Goal: Information Seeking & Learning: Learn about a topic

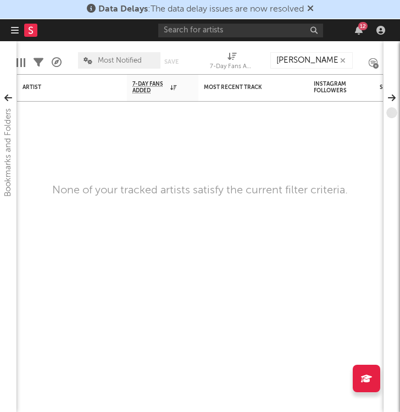
type input "[PERSON_NAME]"
click at [216, 252] on div "Artist Notifications 7-Day Fans Added WoW % Change Most Recent Track Popularity…" at bounding box center [199, 243] width 367 height 338
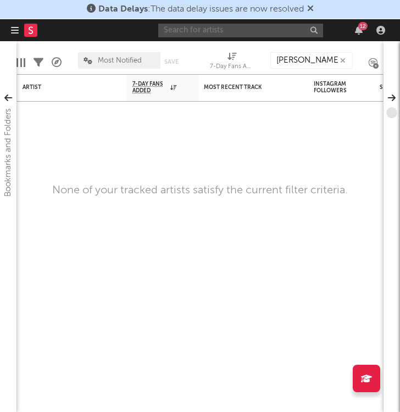
click at [175, 33] on input "text" at bounding box center [240, 31] width 165 height 14
type input "[PERSON_NAME]"
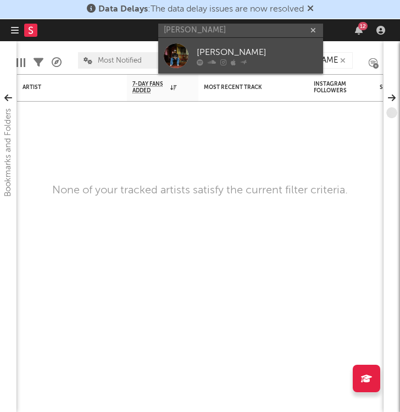
click at [226, 48] on div "[PERSON_NAME]" at bounding box center [257, 52] width 121 height 13
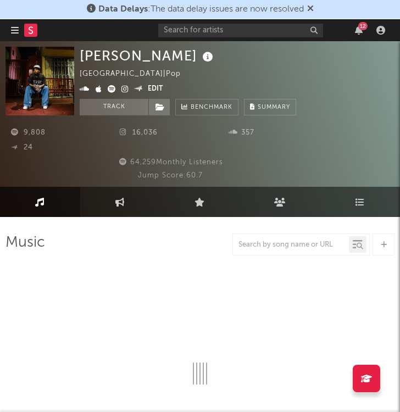
select select "6m"
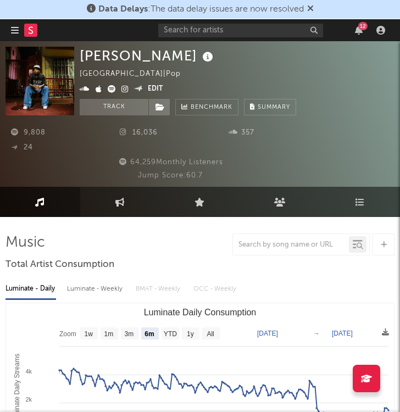
click at [124, 133] on icon at bounding box center [125, 132] width 11 height 7
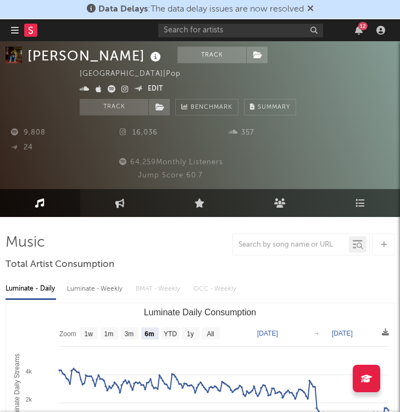
scroll to position [9, 0]
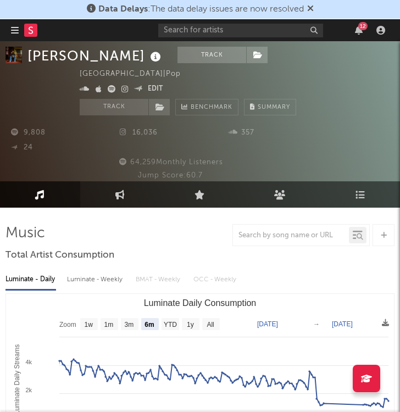
click at [132, 230] on div at bounding box center [199, 235] width 389 height 22
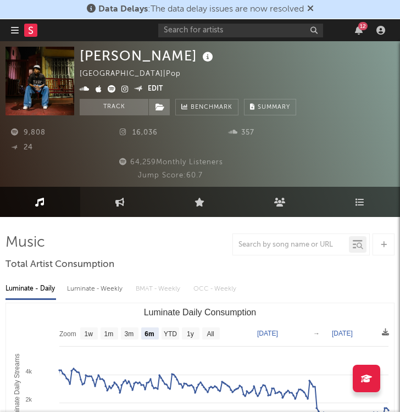
click at [125, 130] on icon at bounding box center [125, 132] width 11 height 7
click at [290, 109] on span "Summary" at bounding box center [274, 107] width 32 height 6
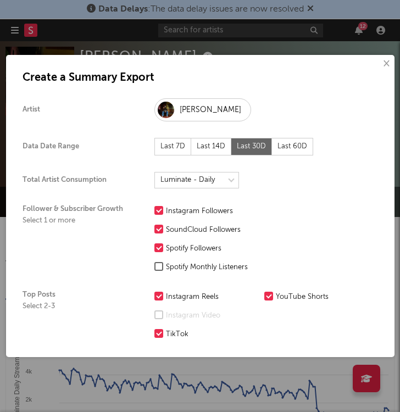
click at [388, 131] on div "× Create a Summary Export Artist [PERSON_NAME] Data Date Range Last 7D Last 14D…" at bounding box center [200, 206] width 388 height 302
click at [391, 60] on button "×" at bounding box center [386, 64] width 12 height 12
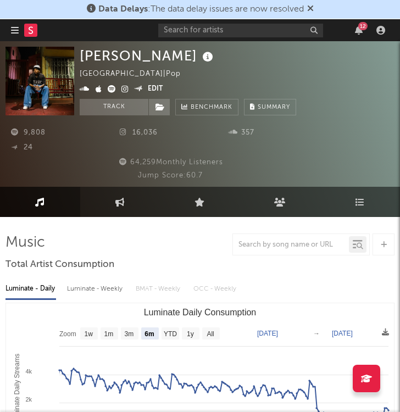
select select "6m"
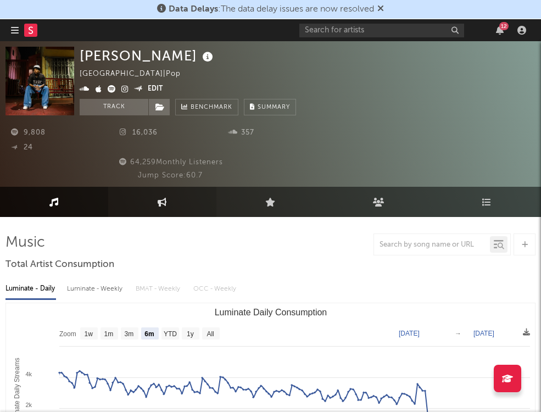
click at [171, 203] on link "Engagement" at bounding box center [162, 202] width 108 height 30
select select "1w"
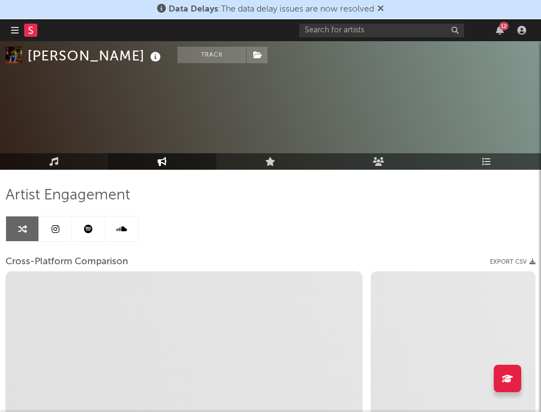
scroll to position [58, 0]
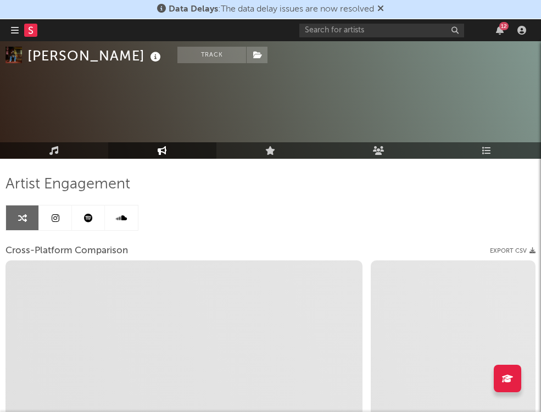
click at [96, 216] on link at bounding box center [88, 217] width 33 height 25
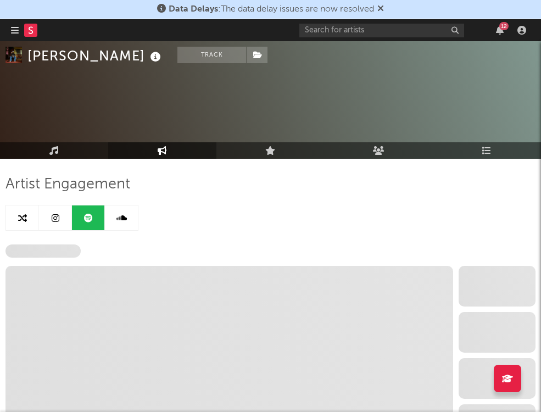
click at [31, 218] on link at bounding box center [22, 217] width 33 height 25
select select "1w"
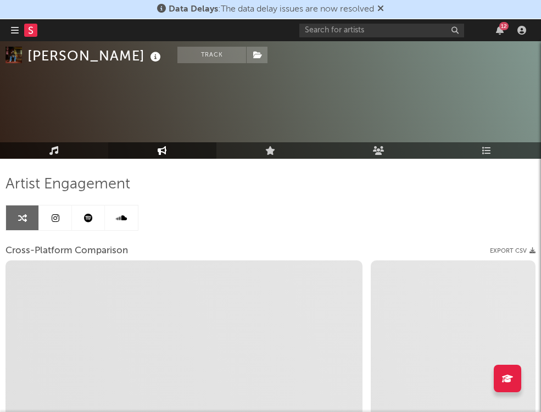
click at [57, 150] on icon at bounding box center [53, 150] width 9 height 9
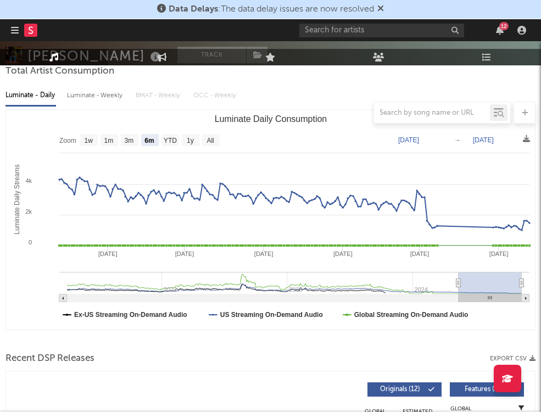
scroll to position [194, 0]
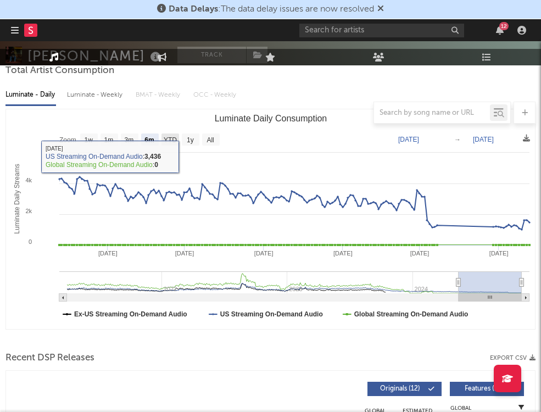
click at [171, 140] on text "YTD" at bounding box center [170, 140] width 13 height 8
select select "YTD"
type input "2024-01-01"
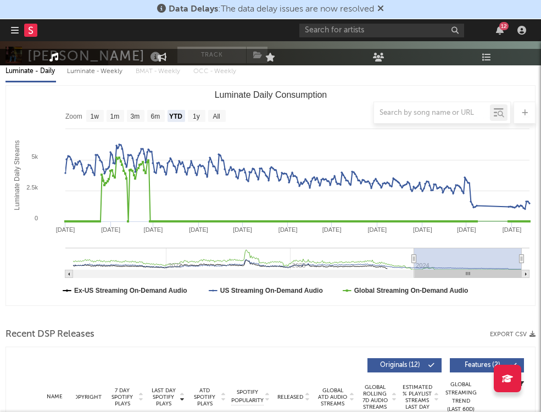
scroll to position [217, 0]
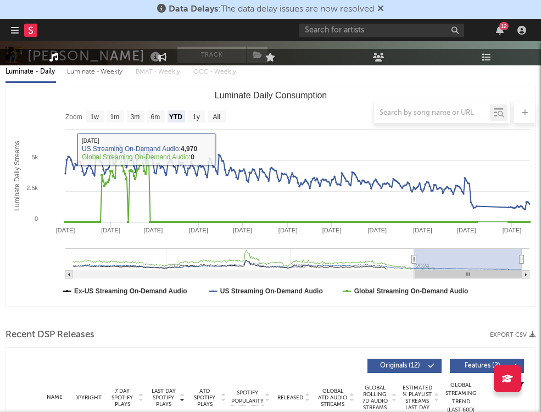
click at [223, 112] on div at bounding box center [270, 113] width 530 height 22
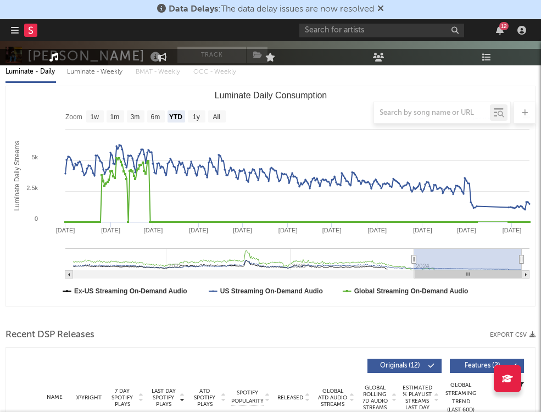
click at [218, 116] on div at bounding box center [270, 113] width 530 height 22
click at [210, 122] on div at bounding box center [270, 113] width 530 height 22
click at [197, 118] on div at bounding box center [270, 113] width 530 height 22
click at [219, 118] on div at bounding box center [270, 113] width 530 height 22
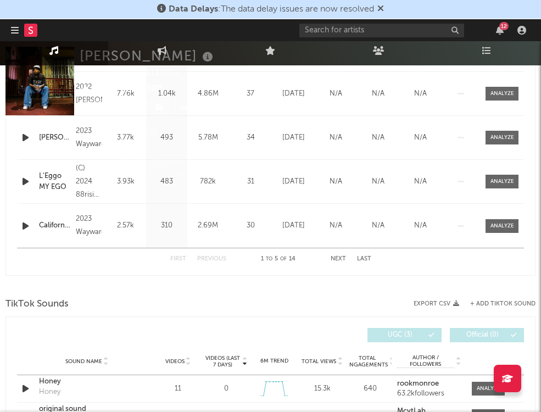
scroll to position [0, 0]
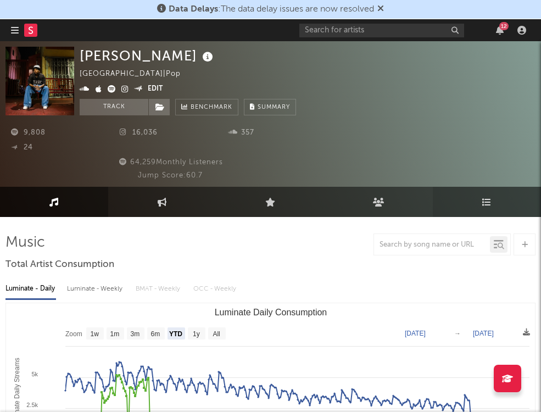
click at [399, 207] on link "Playlists/Charts" at bounding box center [487, 202] width 108 height 30
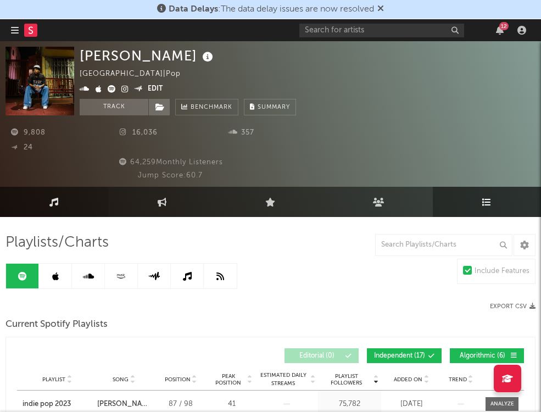
click at [42, 199] on link "Music" at bounding box center [54, 202] width 108 height 30
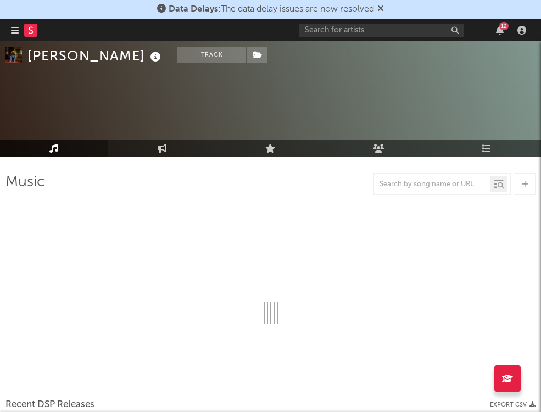
select select "6m"
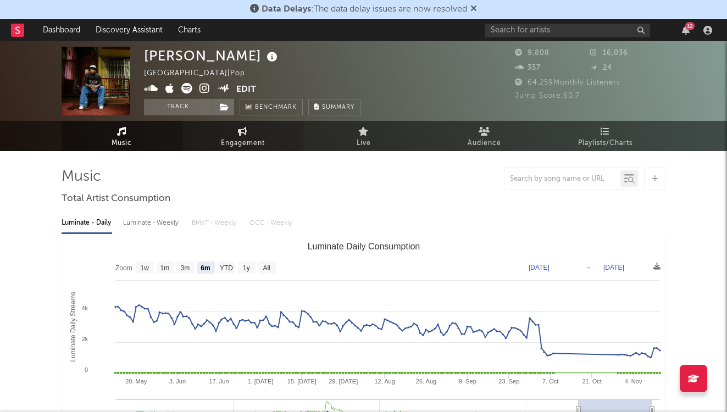
click at [250, 141] on span "Engagement" at bounding box center [243, 143] width 44 height 13
select select "1m"
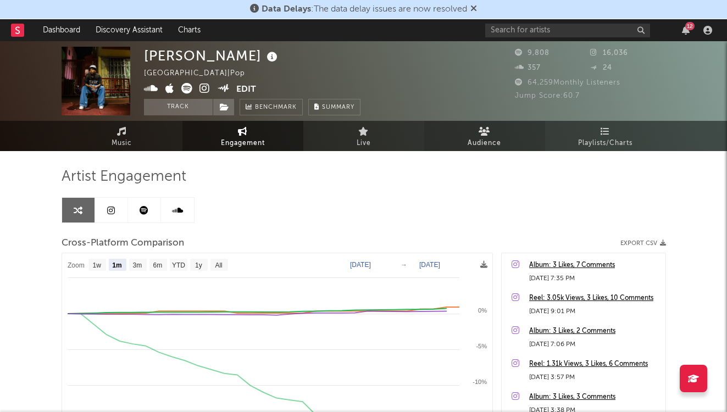
click at [399, 137] on link "Audience" at bounding box center [484, 136] width 121 height 30
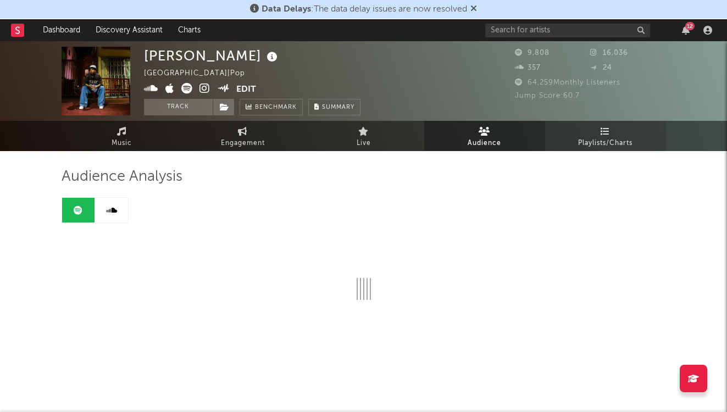
click at [399, 137] on span "Playlists/Charts" at bounding box center [605, 143] width 54 height 13
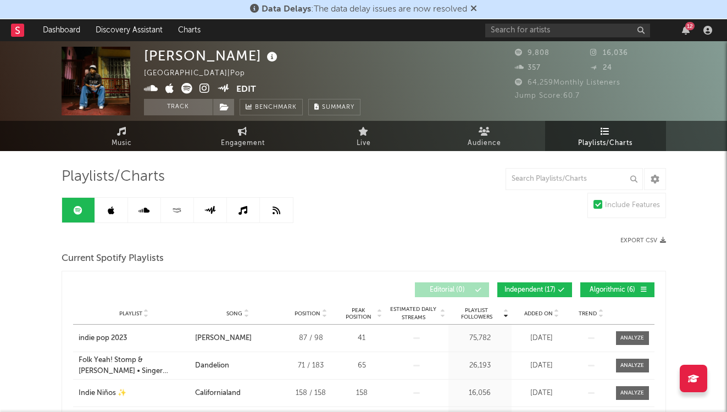
click at [107, 206] on link at bounding box center [111, 210] width 33 height 25
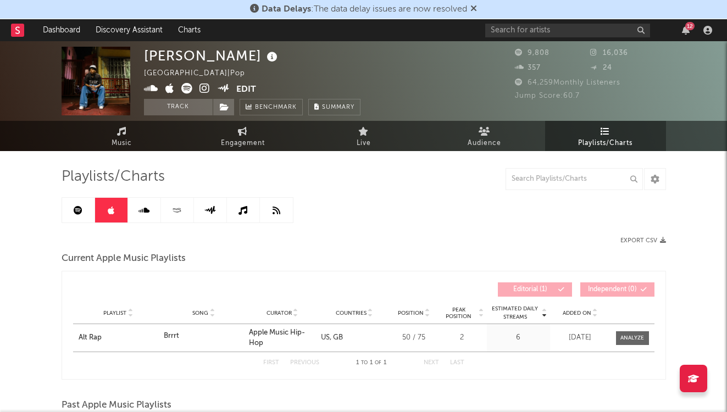
click at [151, 210] on link at bounding box center [144, 210] width 33 height 25
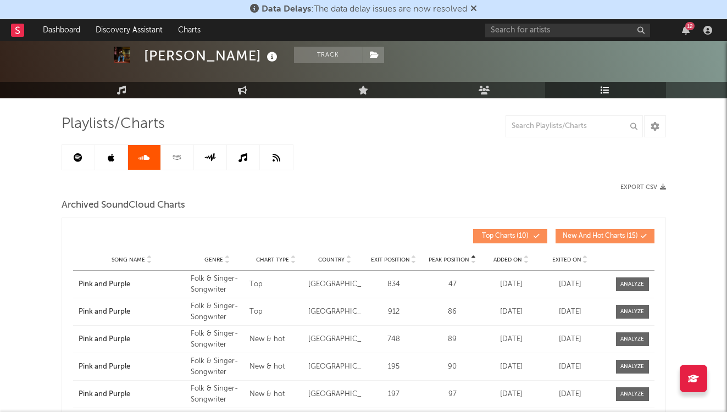
click at [166, 152] on link at bounding box center [177, 157] width 33 height 25
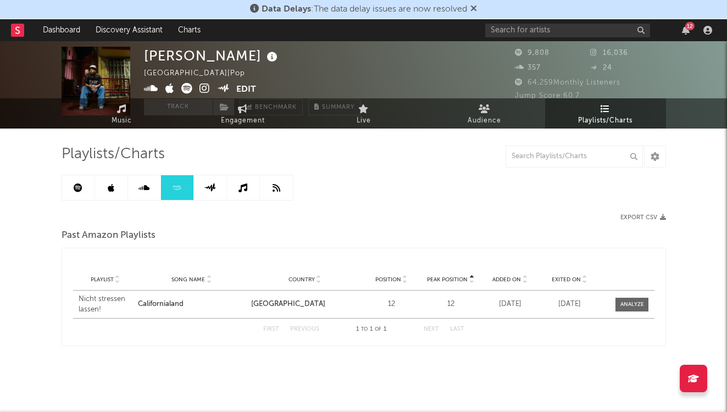
click at [230, 202] on div "Playlists/Charts Export CSV Past Amazon Playlists Peak Position Playlist Song N…" at bounding box center [364, 245] width 604 height 201
click at [212, 198] on link at bounding box center [210, 187] width 33 height 25
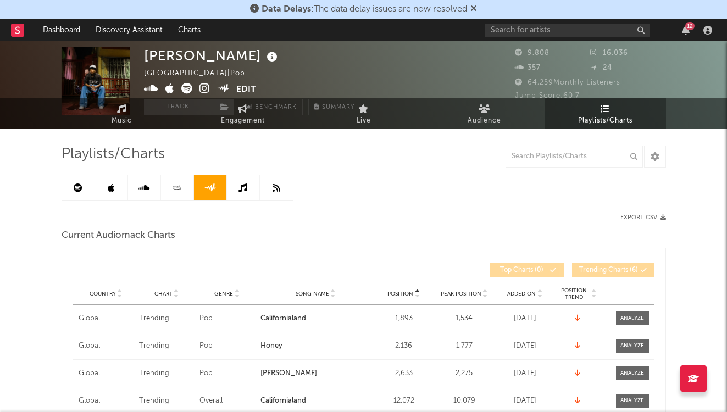
click at [236, 197] on link at bounding box center [243, 187] width 33 height 25
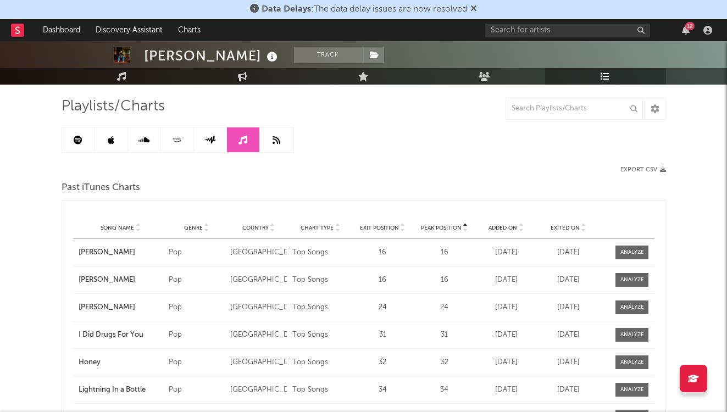
scroll to position [71, 0]
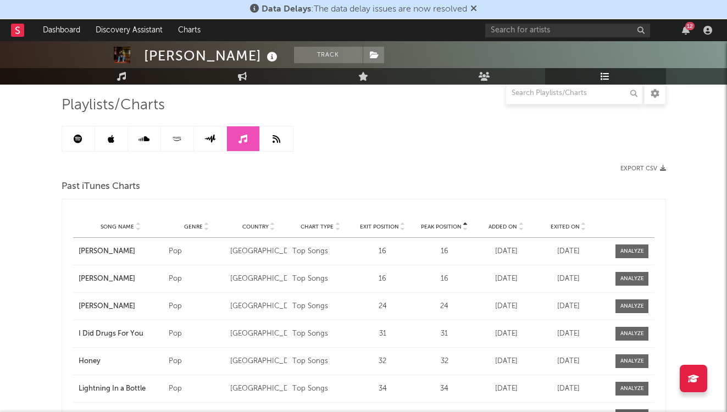
click at [119, 136] on link at bounding box center [111, 138] width 33 height 25
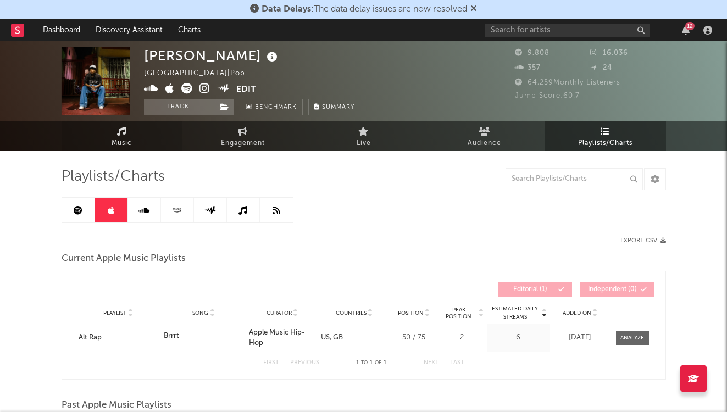
click at [110, 135] on link "Music" at bounding box center [122, 136] width 121 height 30
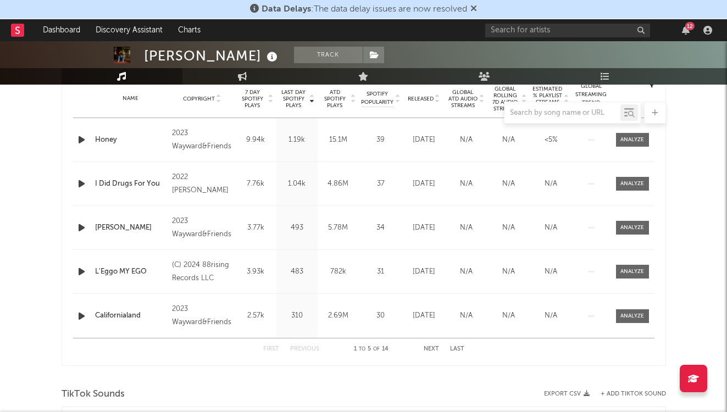
select select "6m"
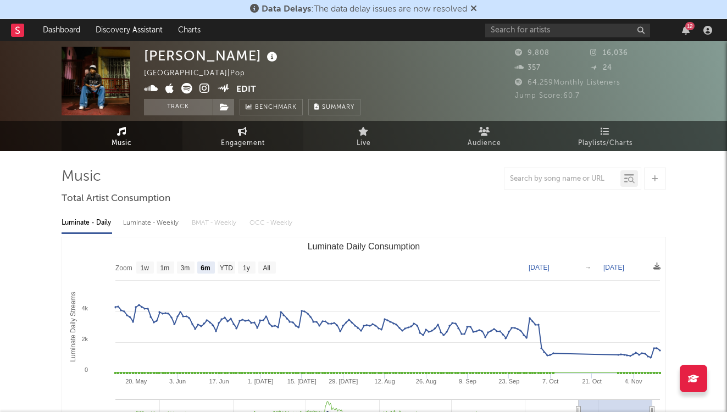
click at [221, 130] on link "Engagement" at bounding box center [242, 136] width 121 height 30
select select "1w"
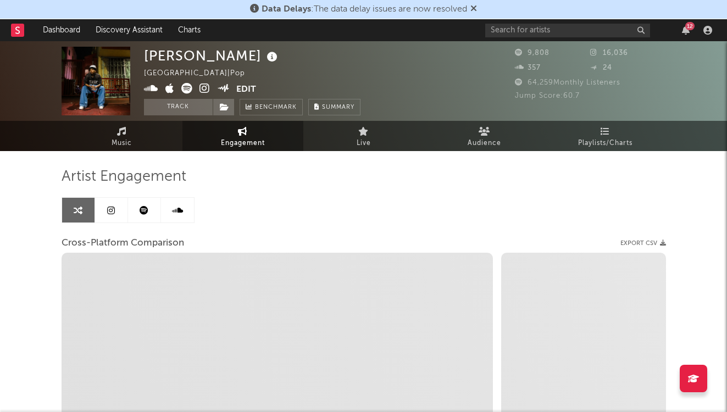
select select "1m"
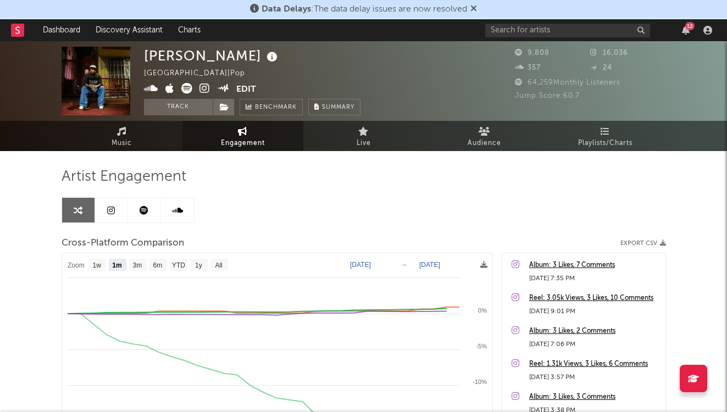
click at [116, 205] on link at bounding box center [111, 210] width 33 height 25
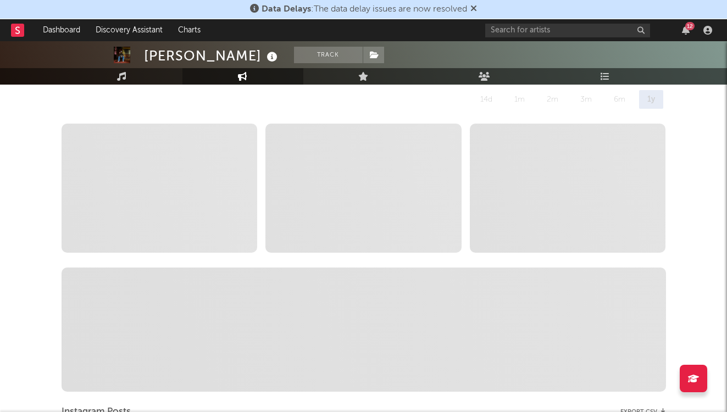
select select "6m"
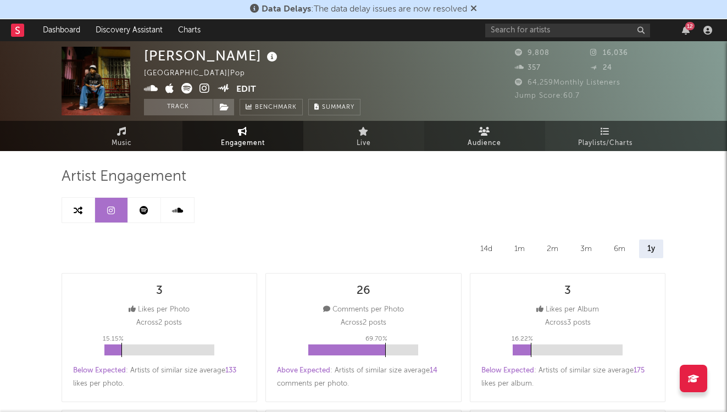
click at [399, 126] on link "Audience" at bounding box center [484, 136] width 121 height 30
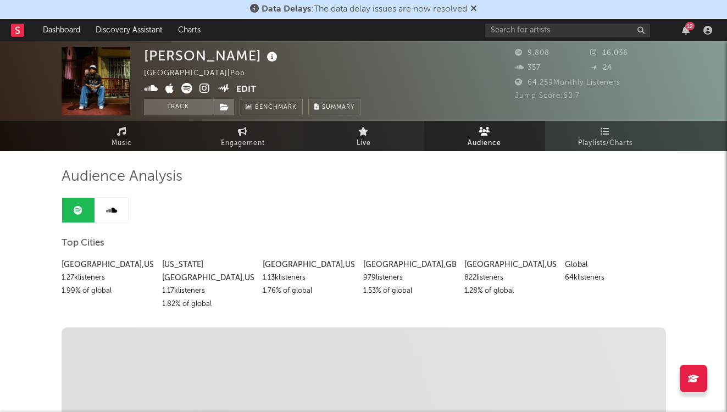
click at [399, 131] on link "Live" at bounding box center [363, 136] width 121 height 30
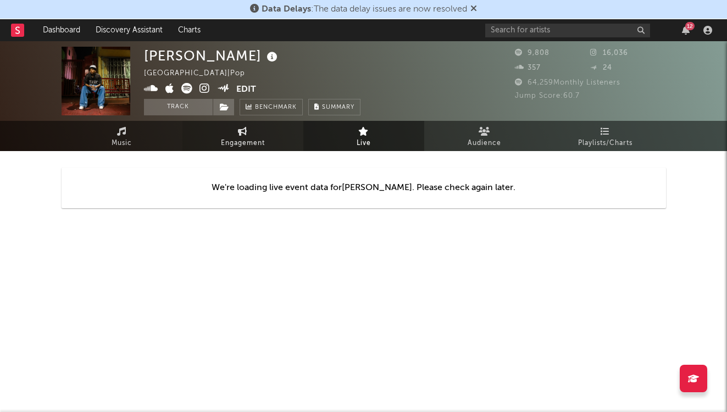
click at [243, 133] on icon at bounding box center [242, 131] width 9 height 9
select select "1w"
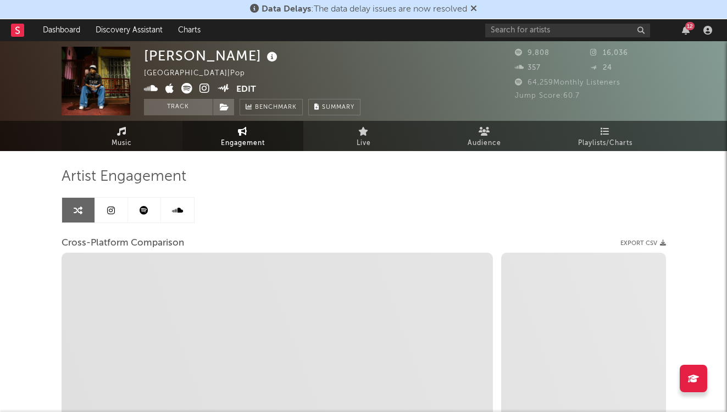
click at [127, 140] on span "Music" at bounding box center [122, 143] width 20 height 13
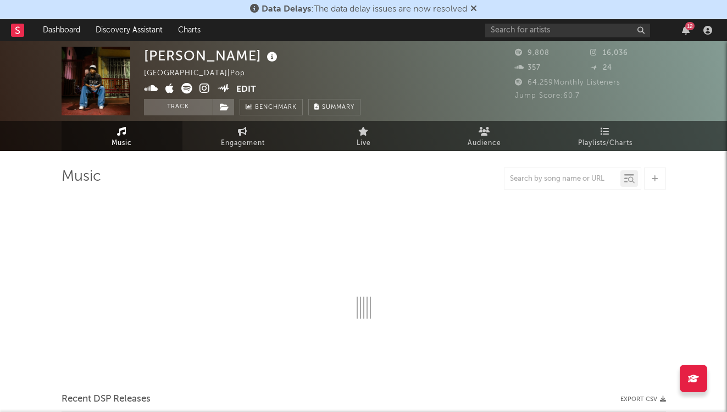
select select "6m"
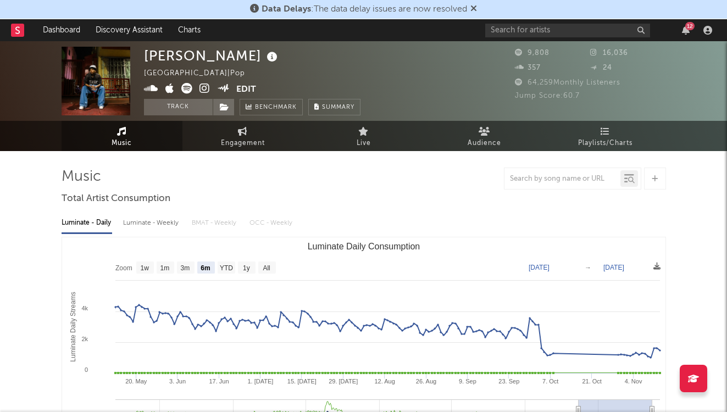
click at [125, 138] on span "Music" at bounding box center [122, 143] width 20 height 13
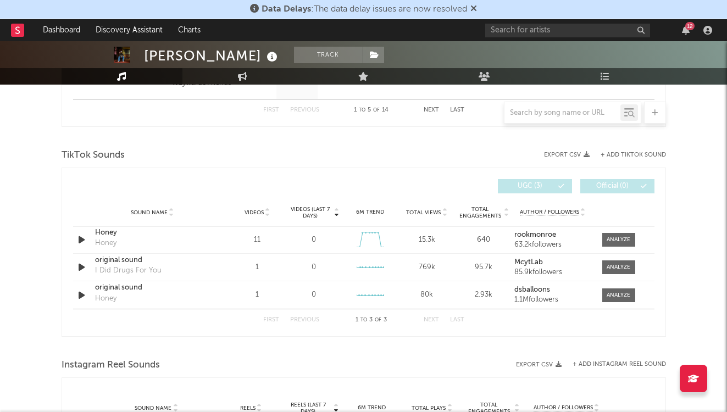
scroll to position [699, 0]
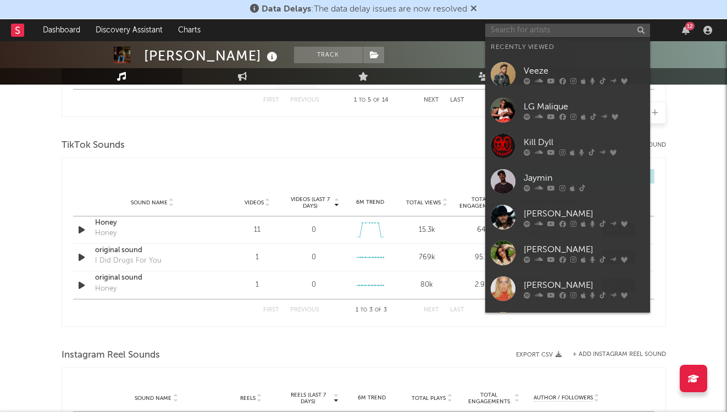
click at [399, 32] on input "text" at bounding box center [567, 31] width 165 height 14
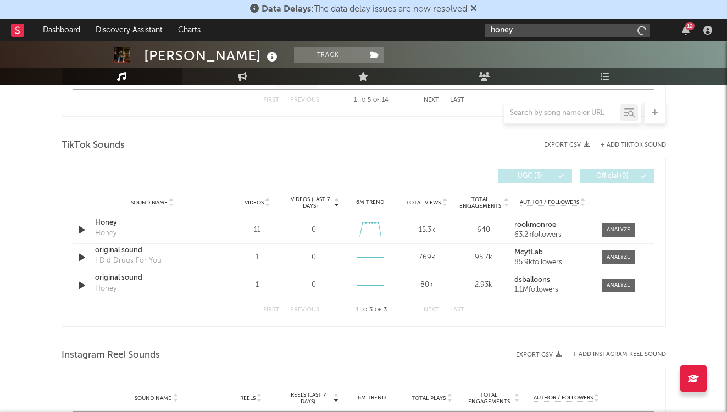
type input "honey"
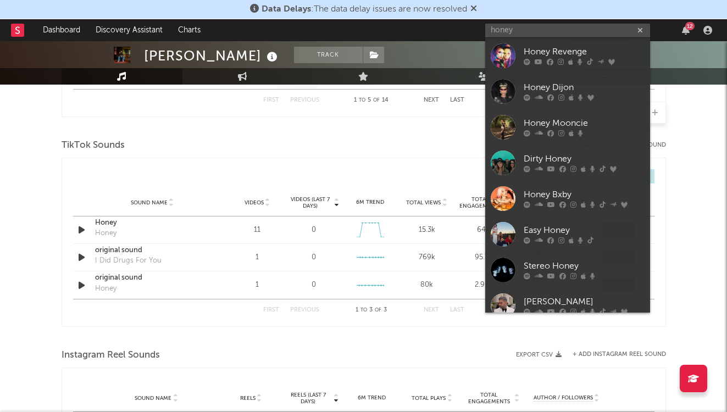
click at [366, 151] on div "TikTok Sounds" at bounding box center [364, 145] width 604 height 19
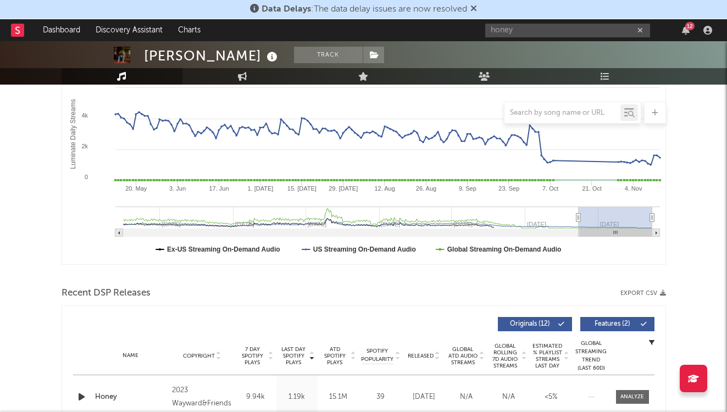
scroll to position [0, 0]
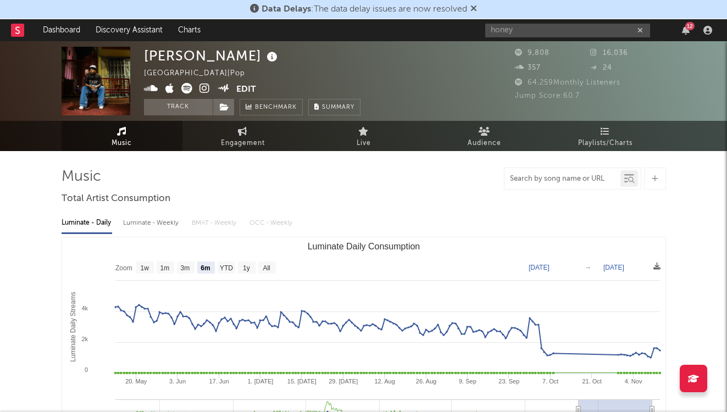
click at [399, 182] on input "text" at bounding box center [562, 179] width 116 height 9
type input "honey"
click at [399, 172] on div "honey" at bounding box center [562, 179] width 116 height 14
click at [399, 180] on icon at bounding box center [631, 180] width 7 height 7
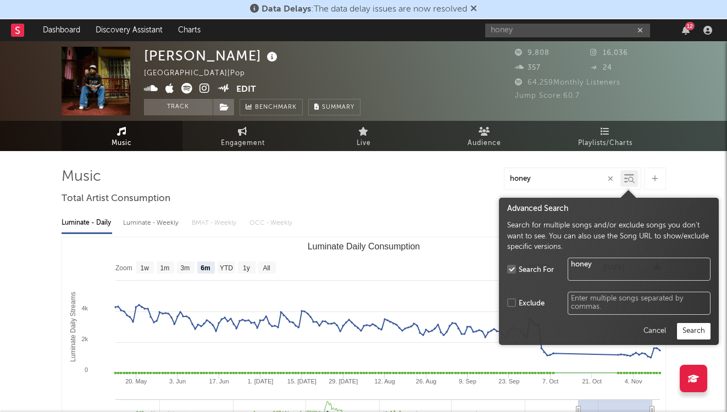
click at [399, 181] on input "honey" at bounding box center [562, 179] width 116 height 9
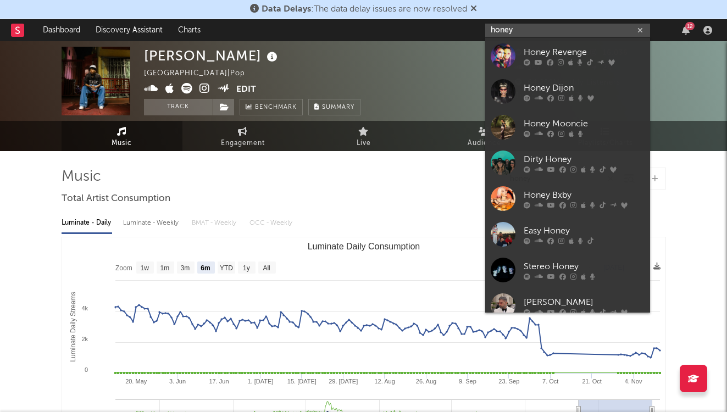
click at [399, 35] on input "honey" at bounding box center [567, 31] width 165 height 14
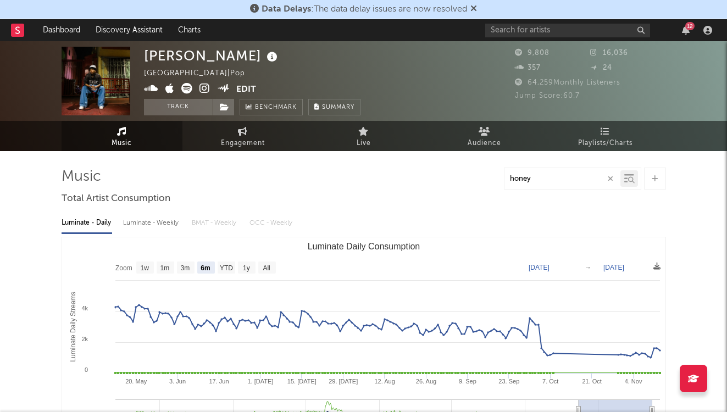
click at [399, 180] on input "honey" at bounding box center [562, 179] width 116 height 9
click at [399, 180] on icon "button" at bounding box center [610, 178] width 5 height 7
click at [399, 178] on input "text" at bounding box center [562, 179] width 116 height 9
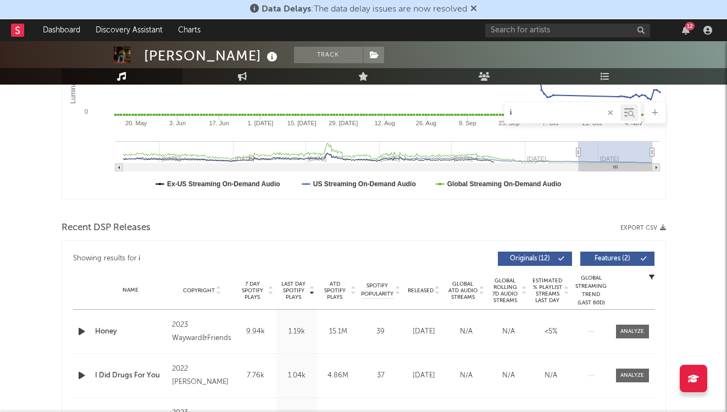
type input "i"
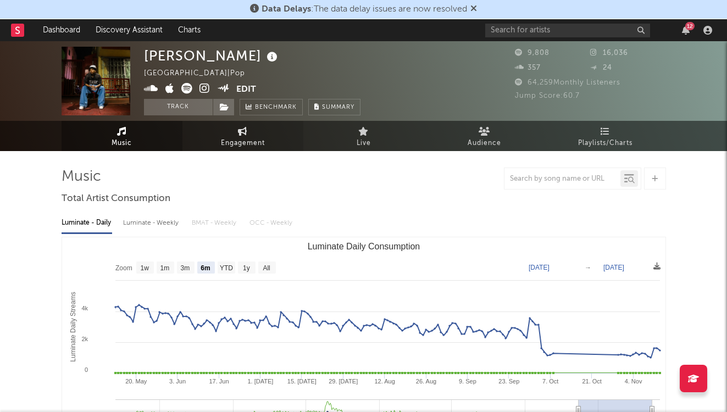
click at [257, 143] on span "Engagement" at bounding box center [243, 143] width 44 height 13
select select "1m"
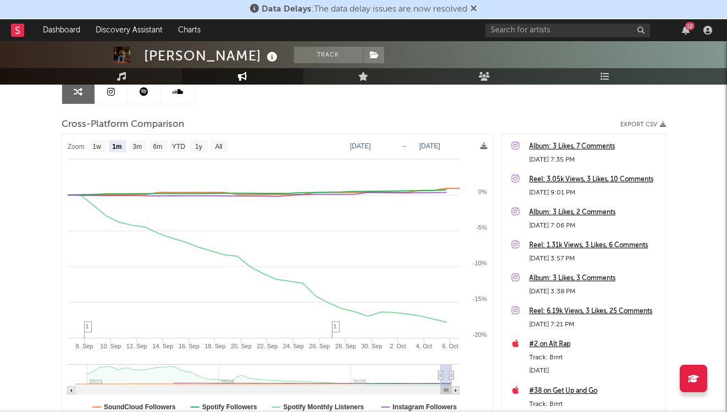
scroll to position [124, 0]
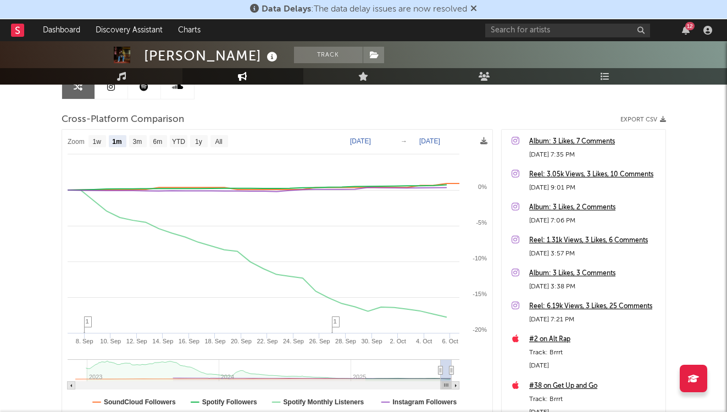
click at [108, 96] on link at bounding box center [111, 86] width 33 height 25
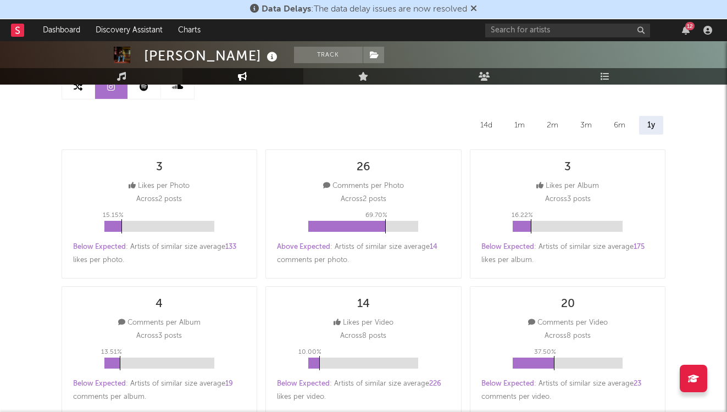
select select "6m"
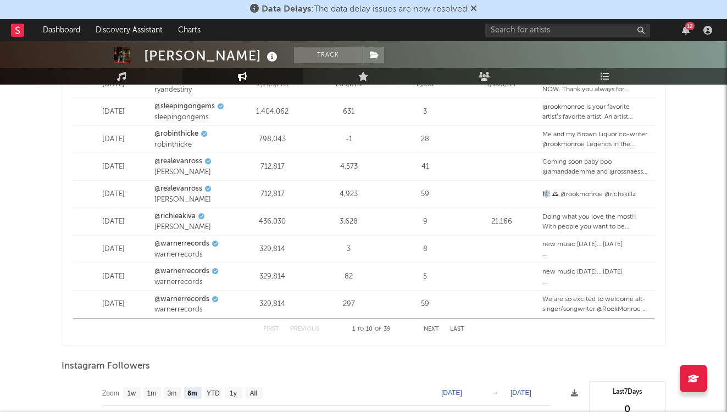
scroll to position [1428, 0]
click at [399, 328] on button "Next" at bounding box center [431, 329] width 15 height 6
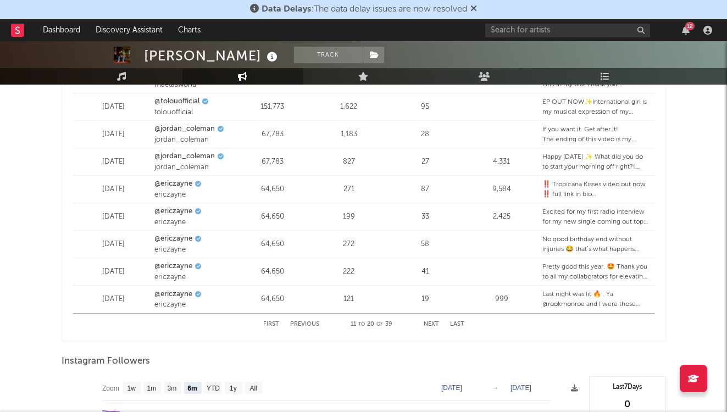
scroll to position [1424, 0]
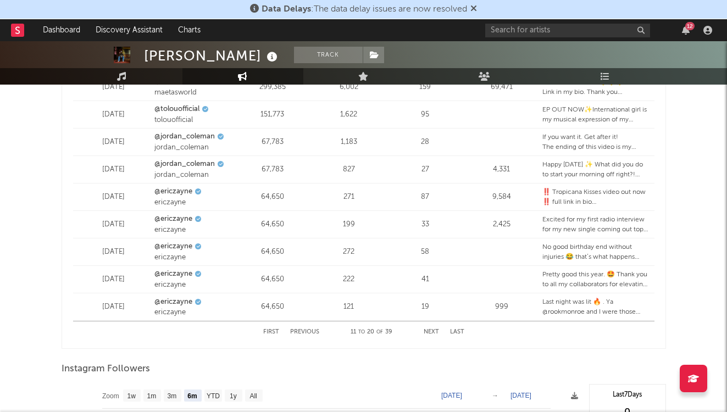
click at [399, 329] on button "Next" at bounding box center [431, 332] width 15 height 6
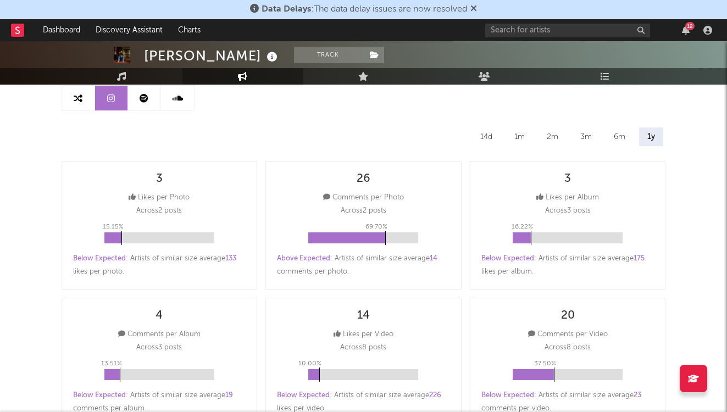
scroll to position [0, 0]
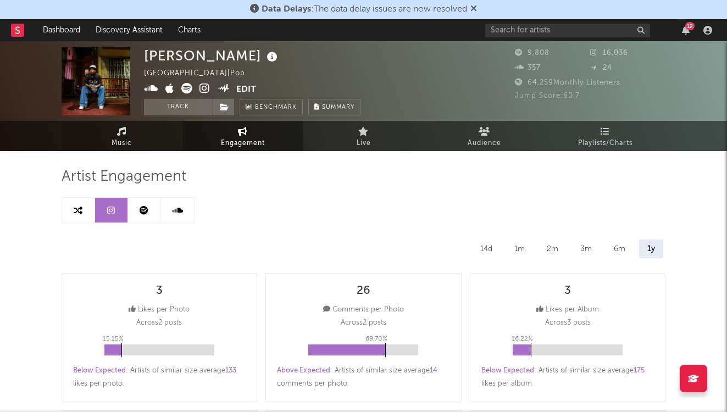
click at [124, 132] on icon at bounding box center [121, 131] width 9 height 9
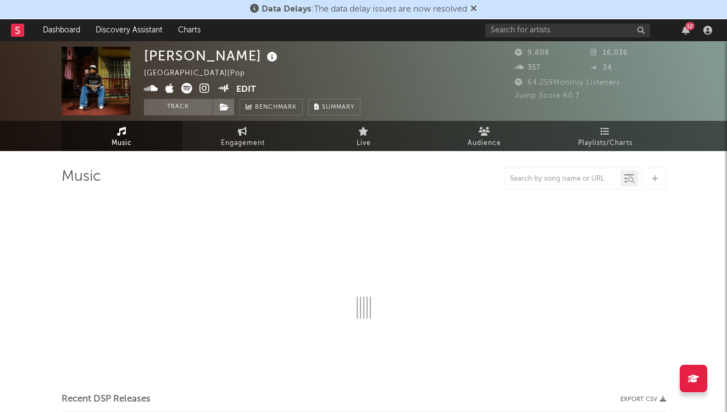
click at [399, 189] on div at bounding box center [572, 179] width 137 height 22
click at [399, 185] on div at bounding box center [572, 179] width 137 height 22
select select "6m"
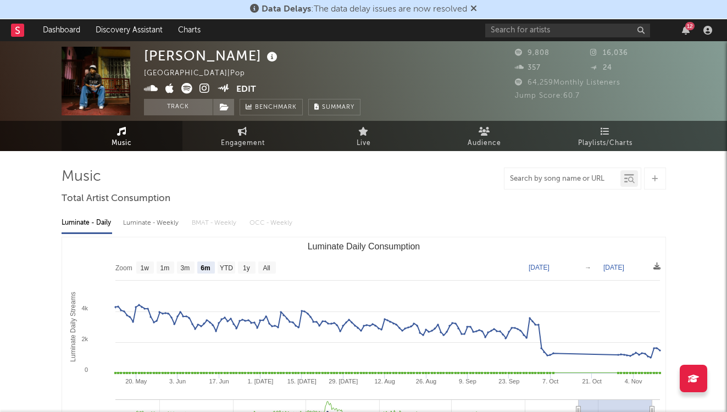
click at [399, 177] on input "text" at bounding box center [562, 179] width 116 height 9
type input "honey"
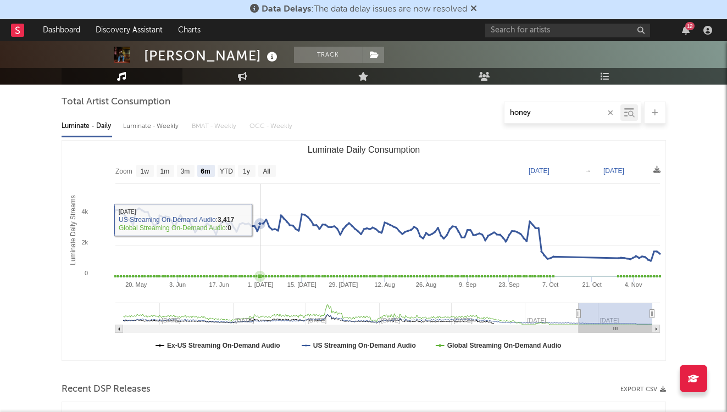
scroll to position [108, 0]
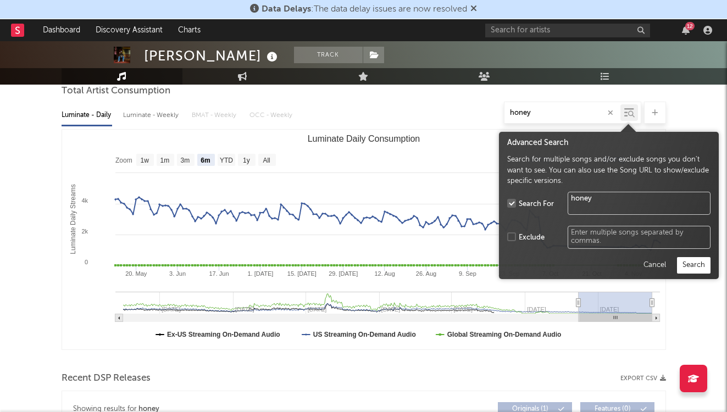
click at [399, 115] on icon at bounding box center [631, 114] width 7 height 7
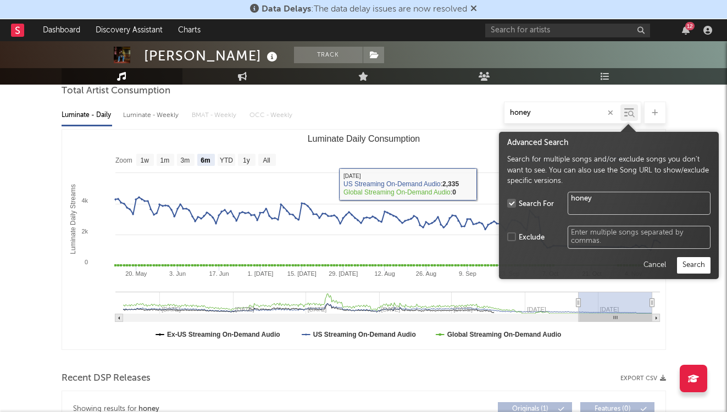
click at [399, 135] on text "Luminate Daily Consumption" at bounding box center [363, 138] width 113 height 9
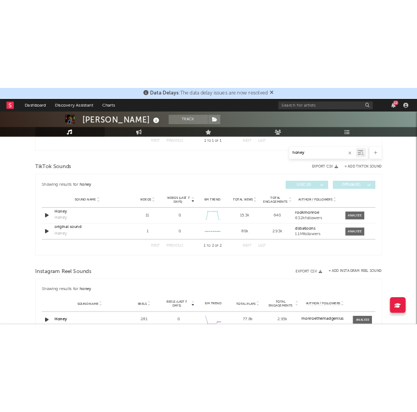
scroll to position [561, 0]
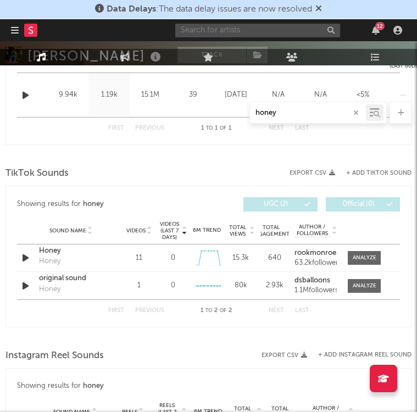
click at [188, 30] on input "text" at bounding box center [257, 31] width 165 height 14
type input "casper sage"
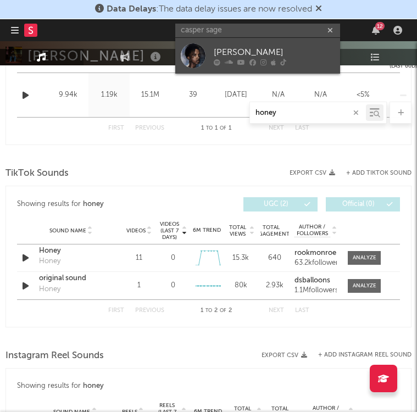
click at [254, 52] on div "Casper Sage" at bounding box center [274, 52] width 121 height 13
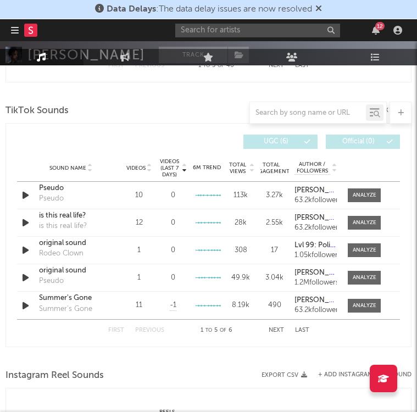
select select "6m"
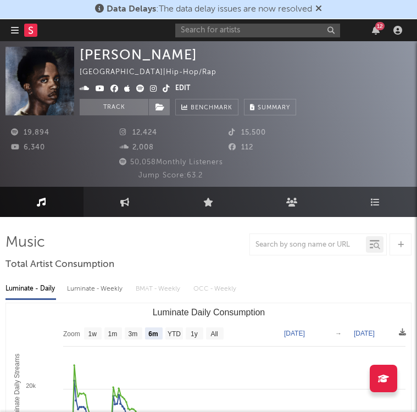
click at [123, 132] on icon at bounding box center [125, 132] width 11 height 7
click at [154, 88] on icon at bounding box center [153, 89] width 7 height 8
click at [101, 88] on icon at bounding box center [100, 89] width 9 height 8
click at [165, 88] on icon at bounding box center [166, 89] width 7 height 8
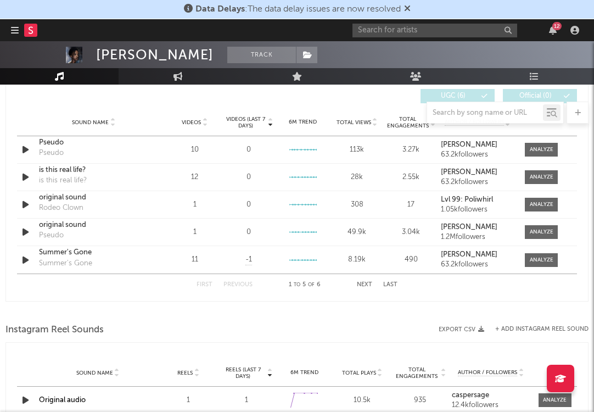
scroll to position [785, 0]
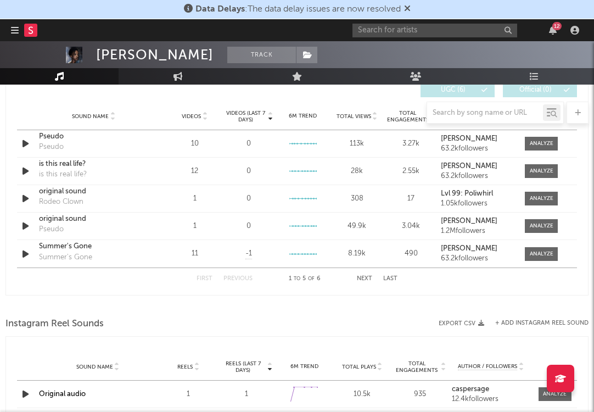
click at [368, 277] on button "Next" at bounding box center [364, 279] width 15 height 6
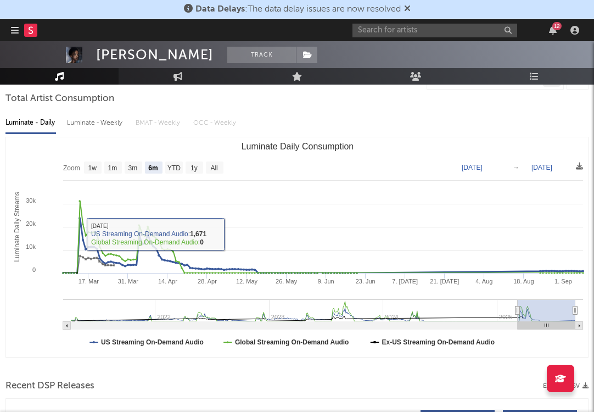
scroll to position [0, 0]
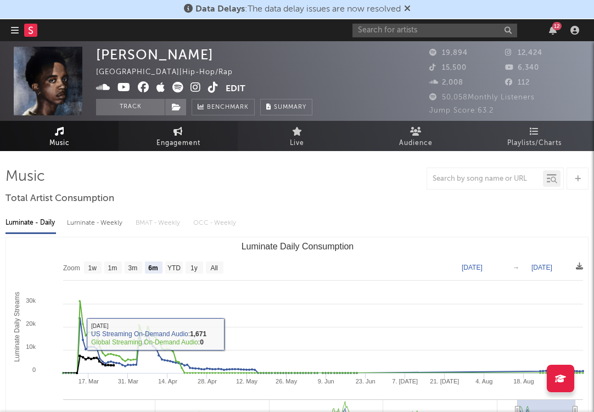
click at [183, 133] on link "Engagement" at bounding box center [178, 136] width 119 height 30
select select "1w"
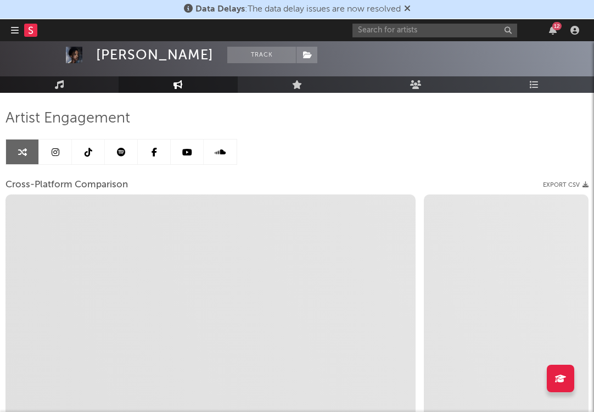
scroll to position [44, 0]
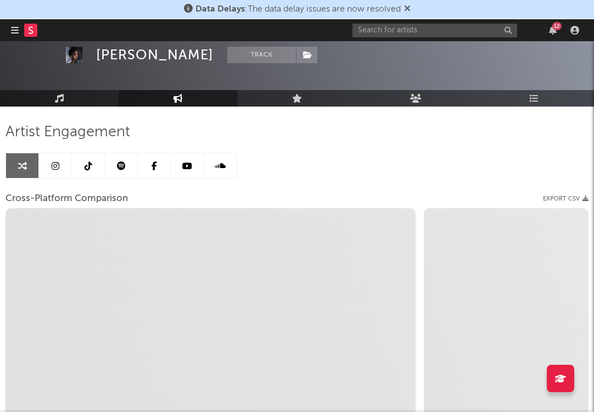
click at [55, 165] on icon at bounding box center [56, 166] width 8 height 9
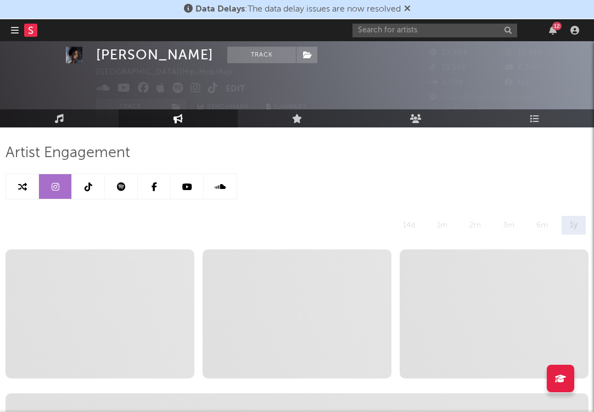
scroll to position [21, 0]
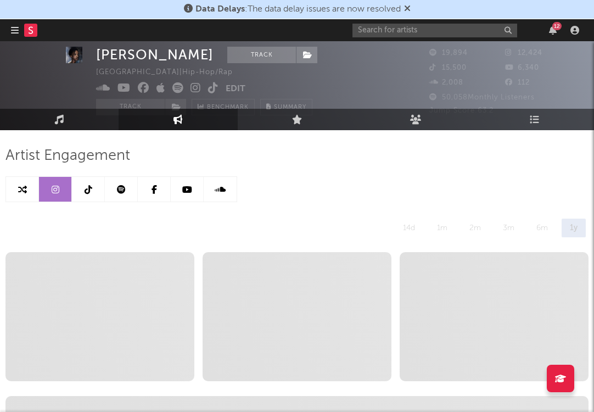
select select "6m"
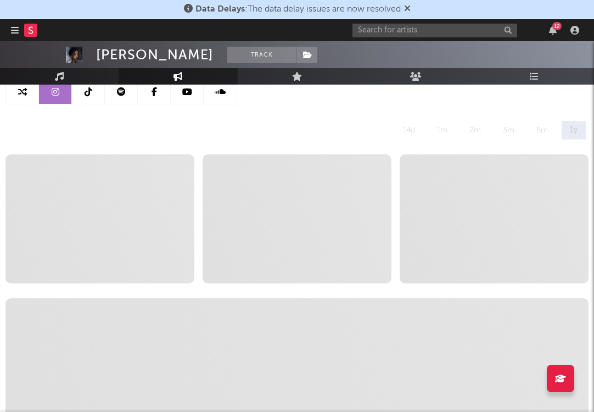
scroll to position [82, 0]
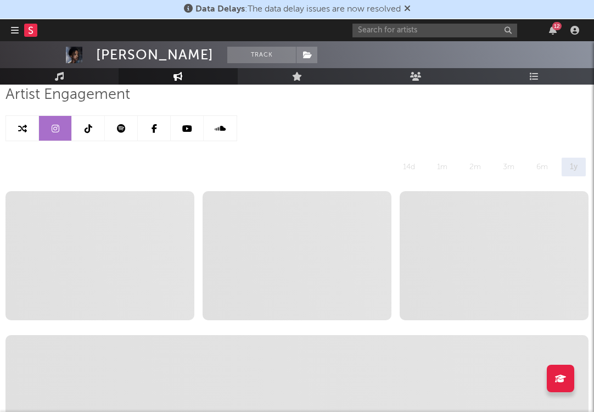
click at [86, 136] on link at bounding box center [88, 128] width 33 height 25
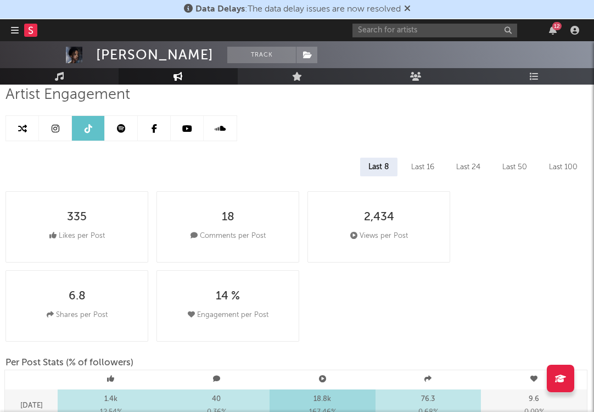
select select "6m"
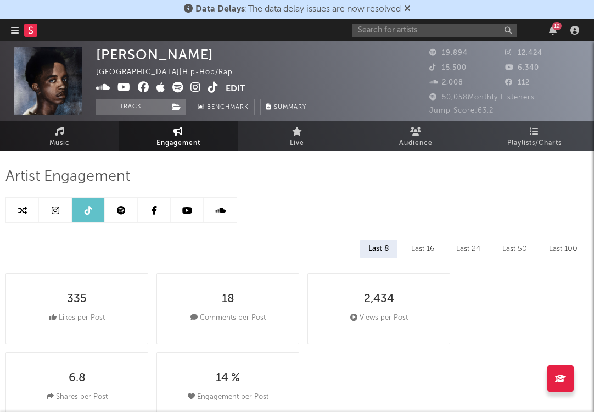
click at [53, 207] on icon at bounding box center [56, 210] width 8 height 9
select select "6m"
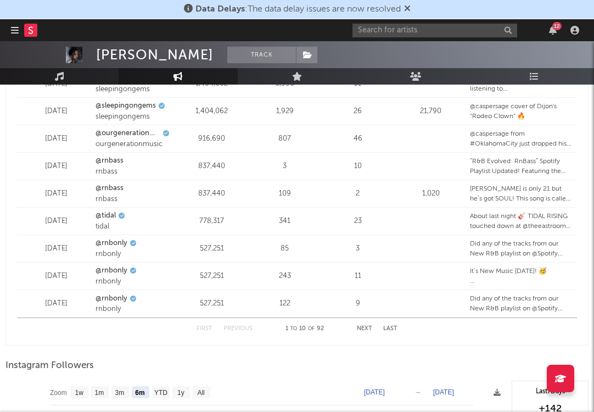
scroll to position [1462, 0]
click at [358, 327] on button "Next" at bounding box center [364, 329] width 15 height 6
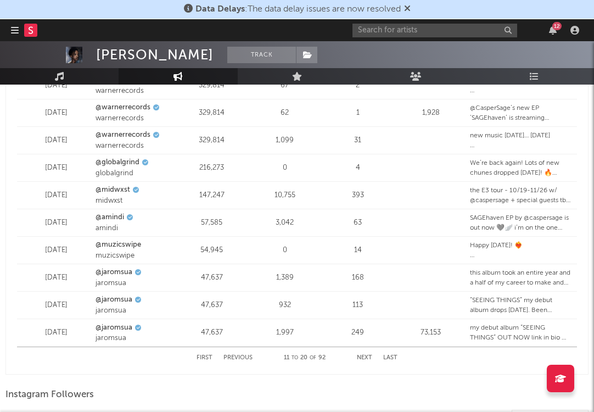
scroll to position [1436, 0]
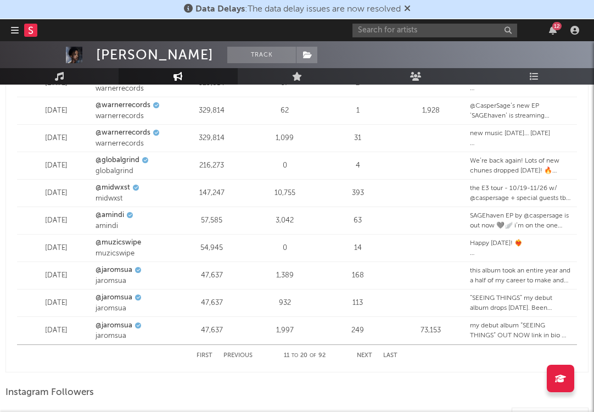
click at [360, 357] on button "Next" at bounding box center [364, 356] width 15 height 6
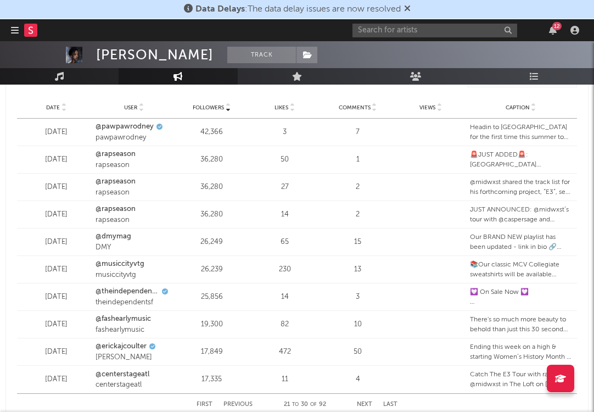
scroll to position [1489, 0]
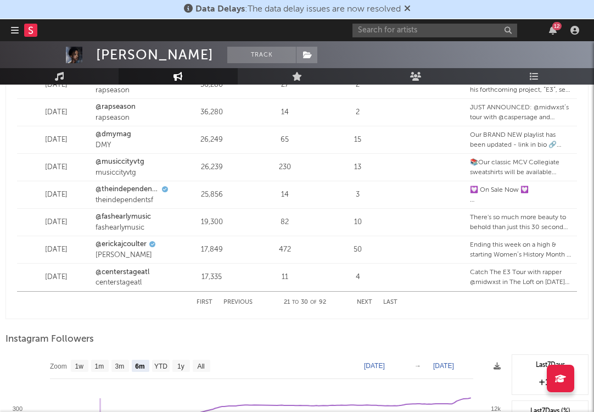
click at [399, 305] on div "First Previous 21 to 30 of 92 Next Last" at bounding box center [297, 302] width 560 height 22
click at [391, 301] on button "Last" at bounding box center [390, 302] width 14 height 6
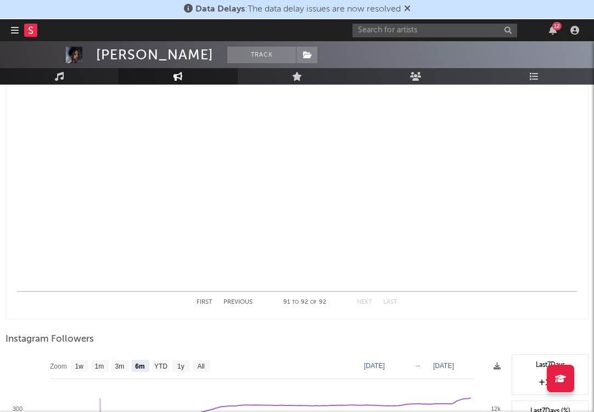
click at [391, 301] on button "Last" at bounding box center [390, 302] width 14 height 6
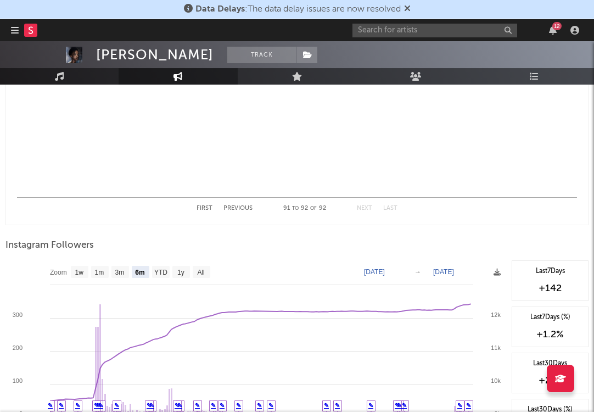
scroll to position [1623, 0]
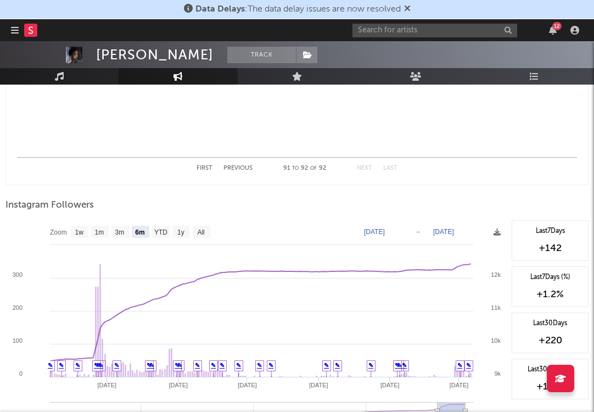
click at [204, 167] on button "First" at bounding box center [205, 168] width 16 height 6
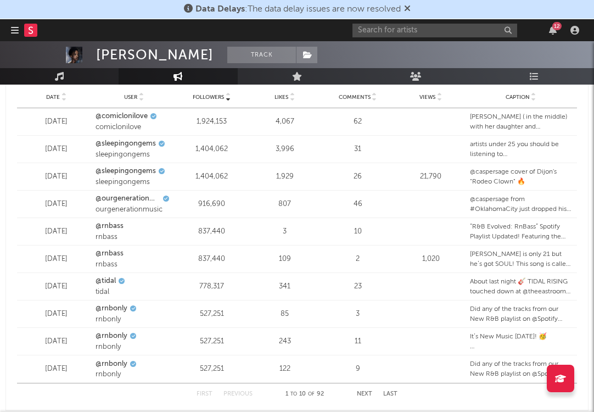
scroll to position [1389, 0]
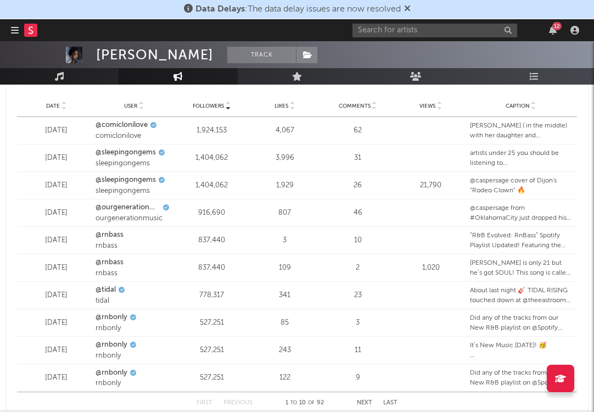
click at [132, 131] on div "comiclonilove" at bounding box center [134, 136] width 77 height 11
click at [132, 122] on link "@comiclonilove" at bounding box center [122, 125] width 52 height 11
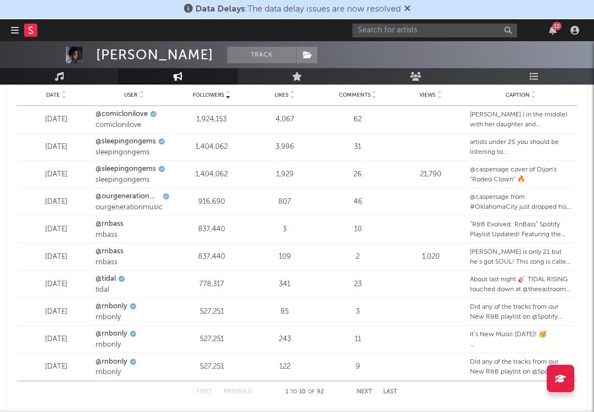
scroll to position [1399, 0]
click at [120, 144] on link "@sleepingongems" at bounding box center [126, 142] width 60 height 11
